Goal: Information Seeking & Learning: Learn about a topic

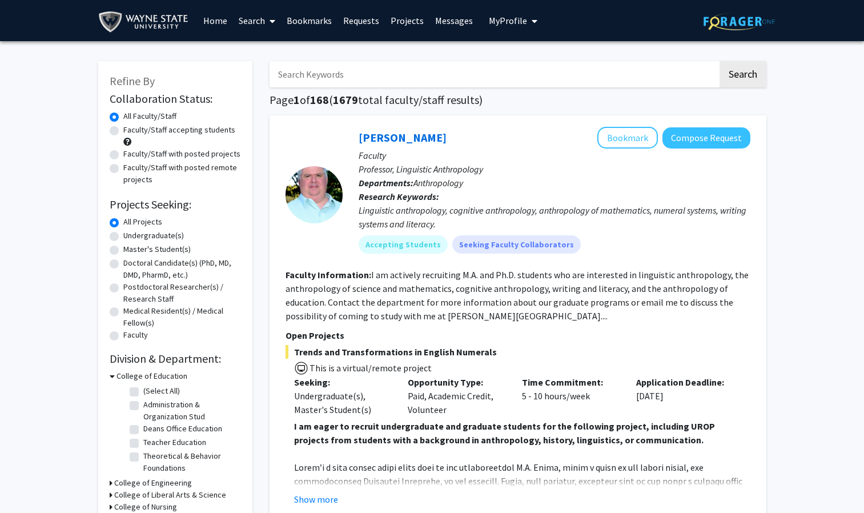
click at [128, 232] on label "Undergraduate(s)" at bounding box center [153, 236] width 61 height 12
click at [128, 232] on input "Undergraduate(s)" at bounding box center [126, 233] width 7 height 7
radio input "true"
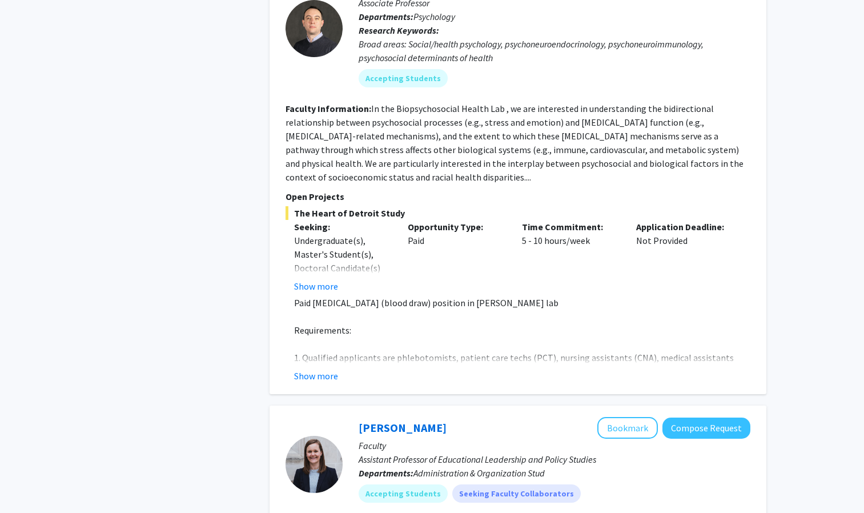
scroll to position [1151, 0]
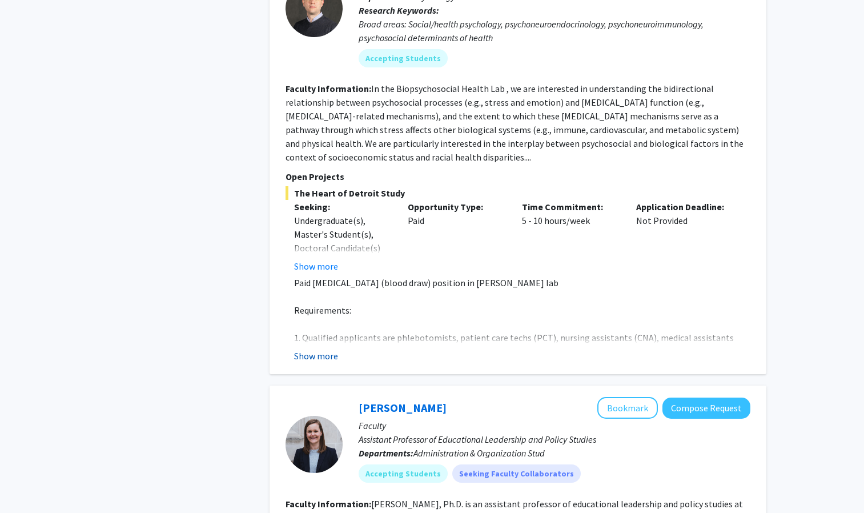
click at [314, 356] on button "Show more" at bounding box center [316, 356] width 44 height 14
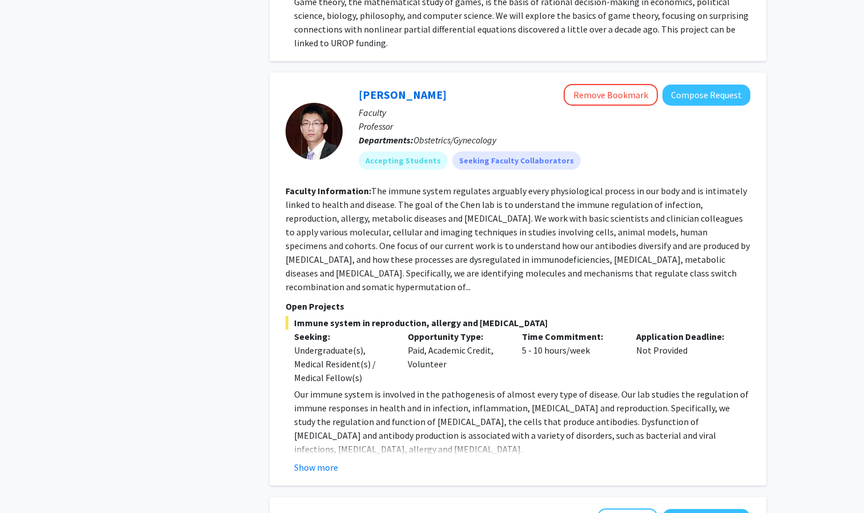
scroll to position [2647, 0]
click at [330, 460] on button "Show more" at bounding box center [316, 467] width 44 height 14
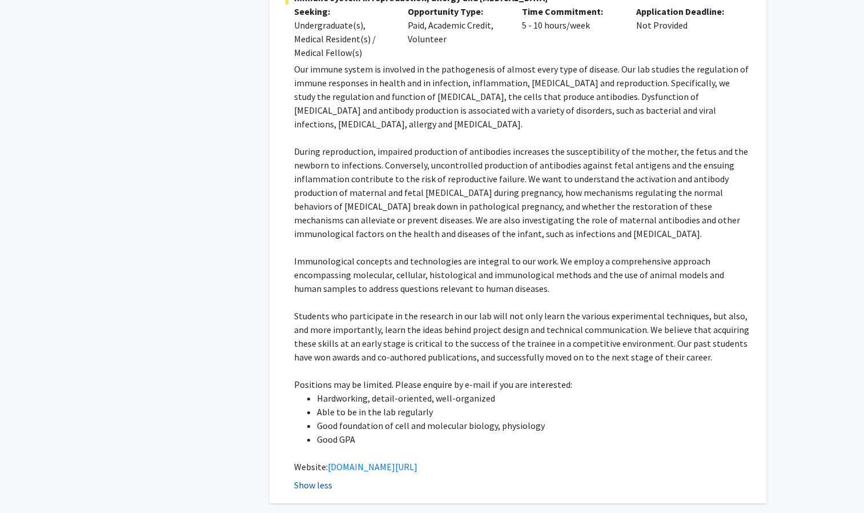
scroll to position [2970, 0]
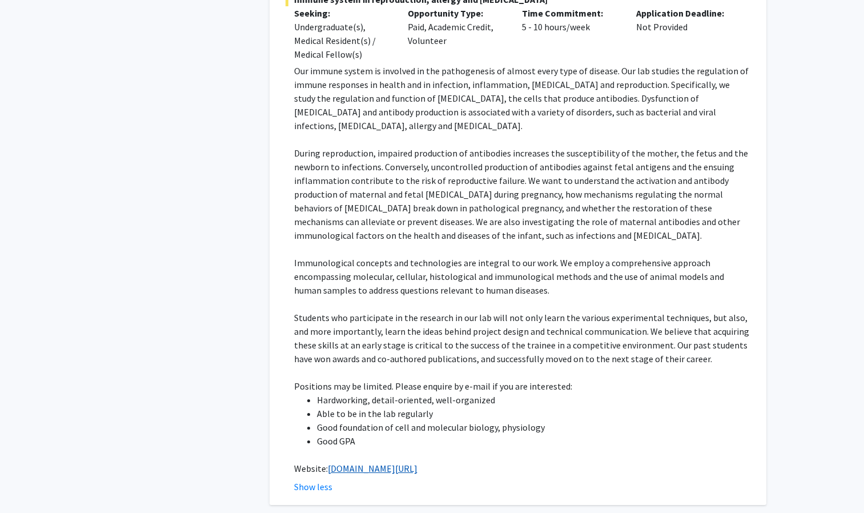
click at [348, 463] on link "[DOMAIN_NAME][URL]" at bounding box center [373, 468] width 90 height 11
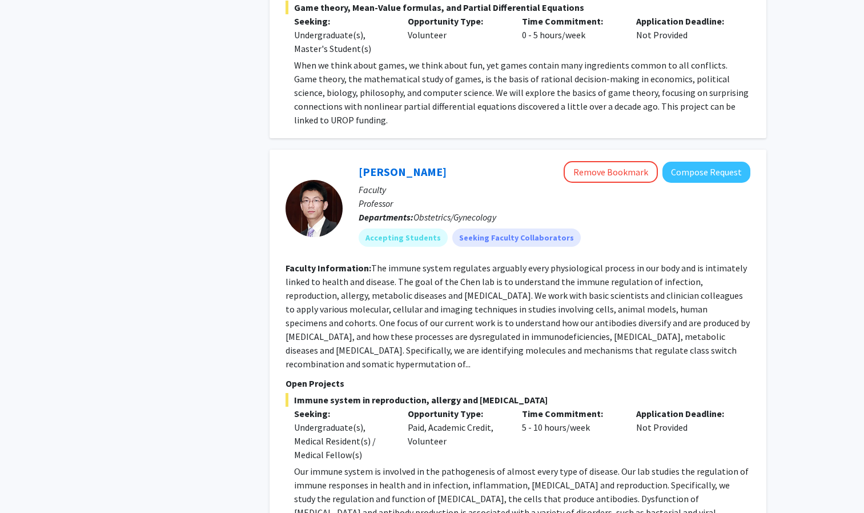
scroll to position [2570, 0]
